Goal: Information Seeking & Learning: Learn about a topic

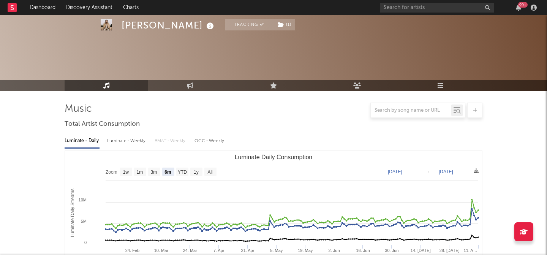
select select "6m"
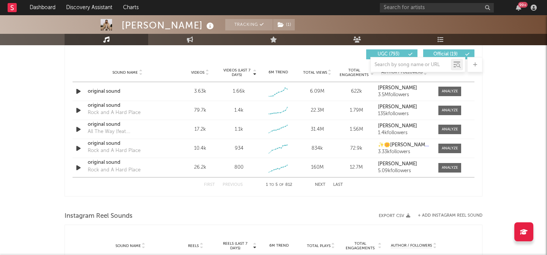
scroll to position [538, 0]
click at [425, 11] on input "text" at bounding box center [437, 7] width 114 height 9
click at [48, 4] on link "Dashboard" at bounding box center [42, 7] width 36 height 15
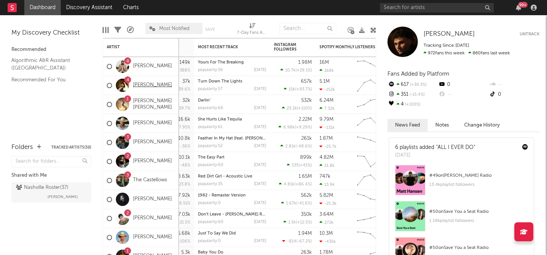
click at [145, 84] on link "[PERSON_NAME]" at bounding box center [152, 85] width 39 height 6
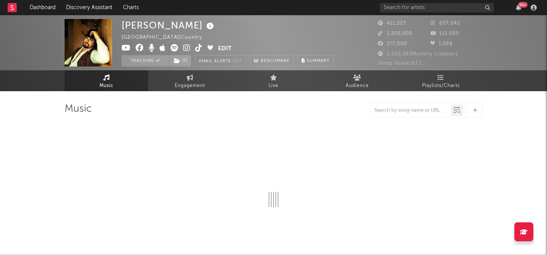
select select "6m"
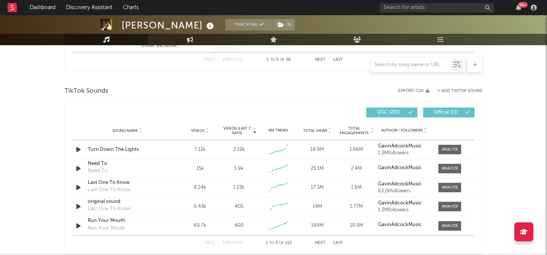
scroll to position [484, 0]
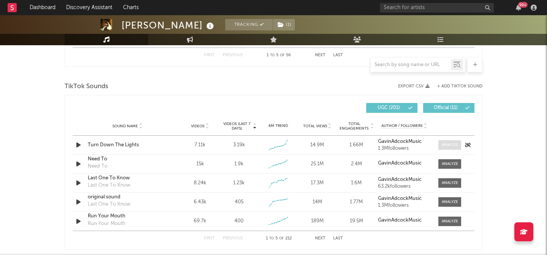
click at [448, 145] on div at bounding box center [450, 145] width 16 height 6
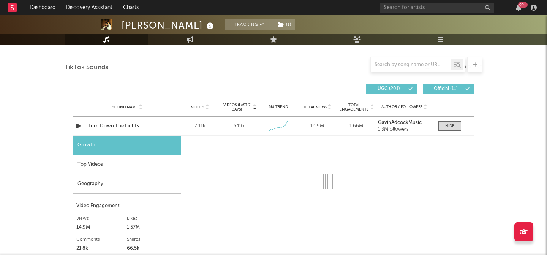
select select "1w"
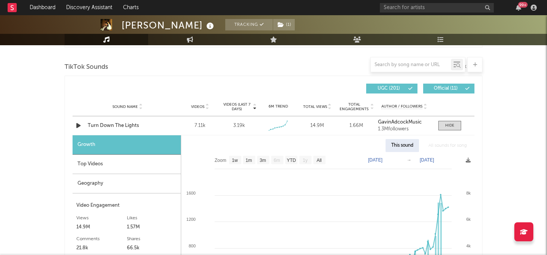
scroll to position [501, 0]
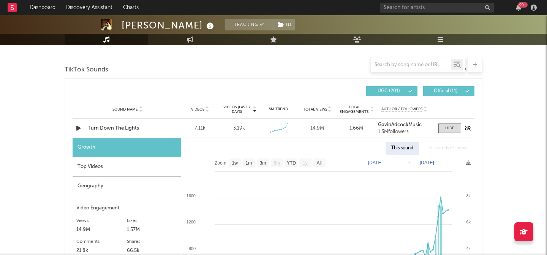
click at [115, 129] on div "Turn Down The Lights" at bounding box center [127, 129] width 79 height 8
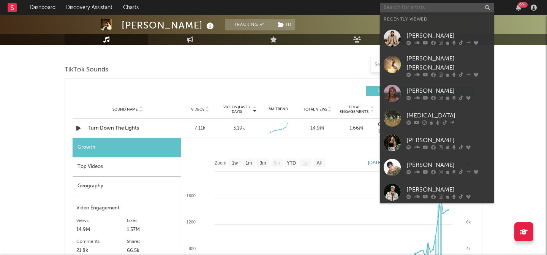
click at [420, 5] on input "text" at bounding box center [437, 7] width 114 height 9
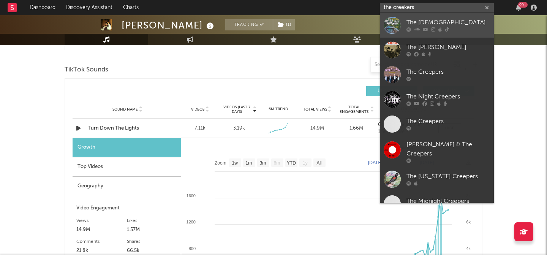
type input "the creekers"
click at [438, 21] on div "The [DEMOGRAPHIC_DATA]" at bounding box center [448, 22] width 84 height 9
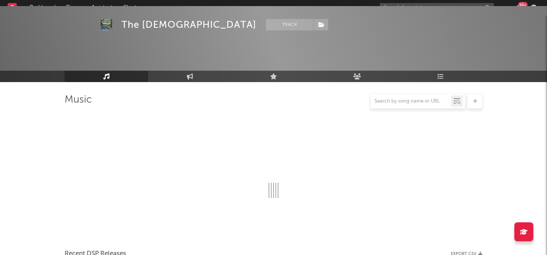
scroll to position [501, 0]
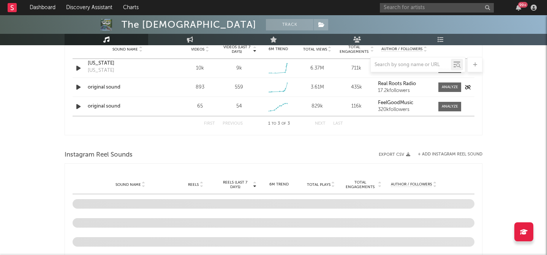
select select "6m"
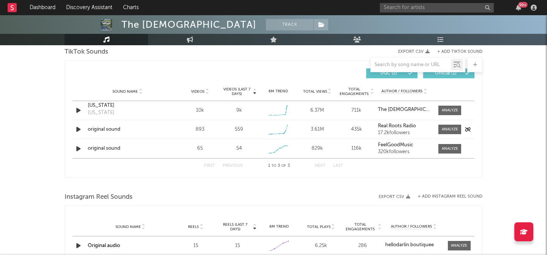
scroll to position [518, 0]
click at [448, 111] on div at bounding box center [450, 111] width 16 height 6
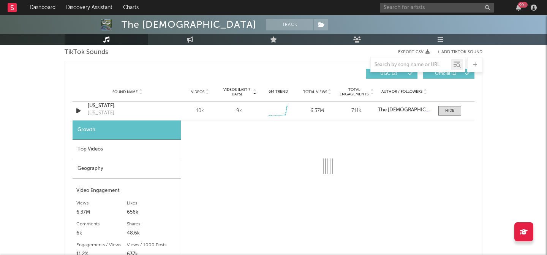
select select "1w"
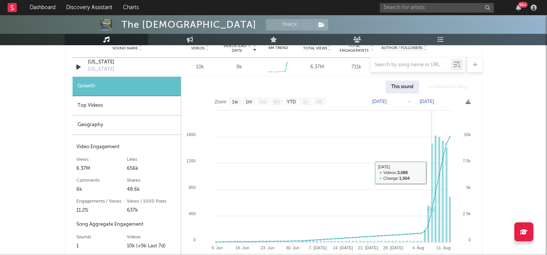
scroll to position [565, 0]
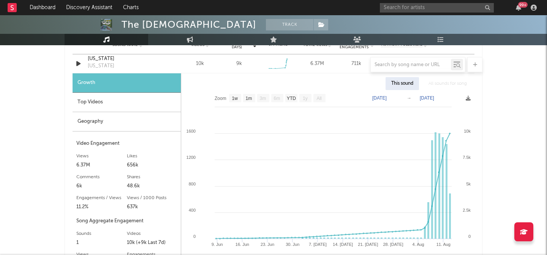
click at [95, 63] on div at bounding box center [274, 64] width 418 height 15
click at [94, 60] on div at bounding box center [274, 64] width 418 height 15
click at [117, 74] on div "Growth" at bounding box center [127, 82] width 108 height 19
click at [102, 66] on div at bounding box center [274, 64] width 418 height 15
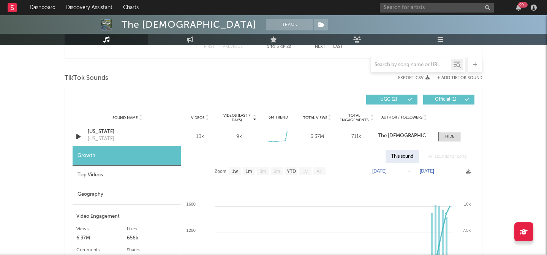
scroll to position [487, 0]
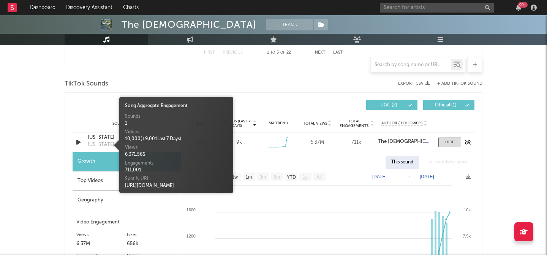
click at [96, 145] on div "[US_STATE]" at bounding box center [101, 145] width 27 height 8
click at [93, 138] on div "[US_STATE]" at bounding box center [127, 138] width 79 height 8
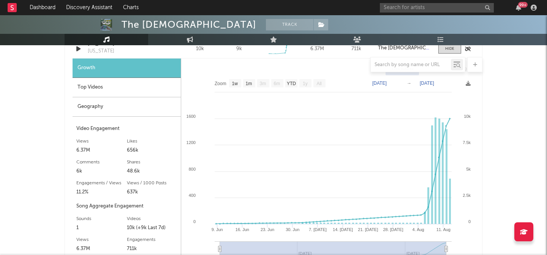
scroll to position [580, 0]
